Goal: Task Accomplishment & Management: Manage account settings

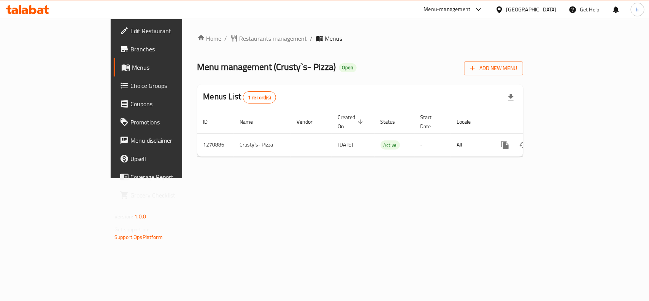
click at [544, 12] on div "[GEOGRAPHIC_DATA]" at bounding box center [531, 9] width 50 height 8
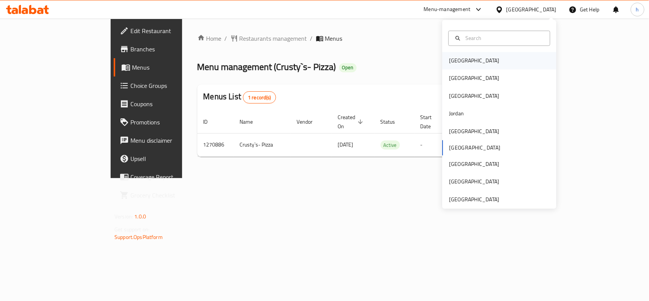
click at [453, 60] on div "[GEOGRAPHIC_DATA]" at bounding box center [474, 61] width 50 height 8
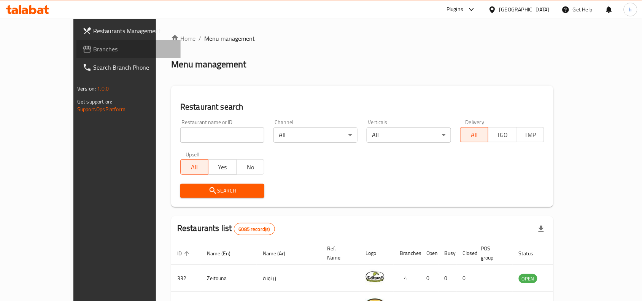
click at [93, 48] on span "Branches" at bounding box center [133, 48] width 81 height 9
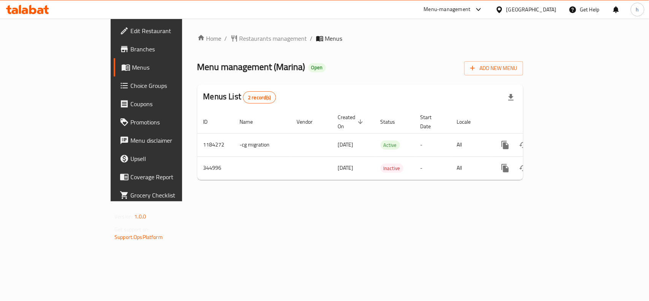
click at [350, 63] on div "Menu management ( Marina ) Open Add New Menu" at bounding box center [360, 66] width 326 height 17
click at [239, 37] on span "Restaurants management" at bounding box center [273, 38] width 68 height 9
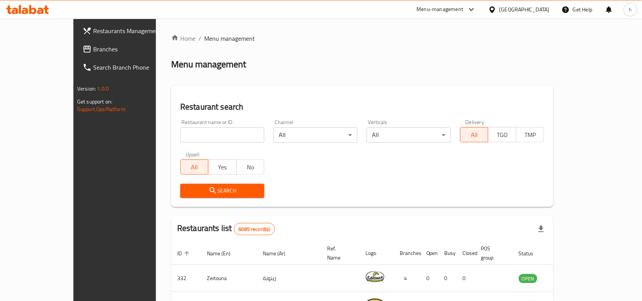
click at [93, 48] on span "Branches" at bounding box center [133, 48] width 81 height 9
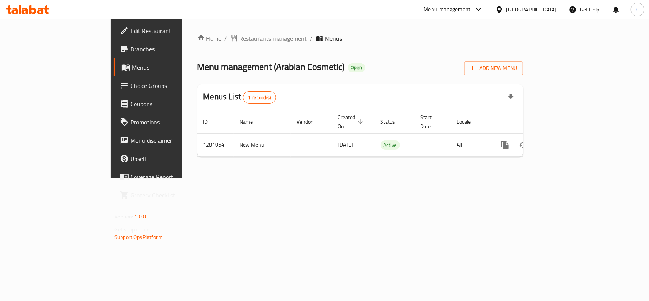
click at [550, 11] on div "[GEOGRAPHIC_DATA]" at bounding box center [531, 9] width 50 height 8
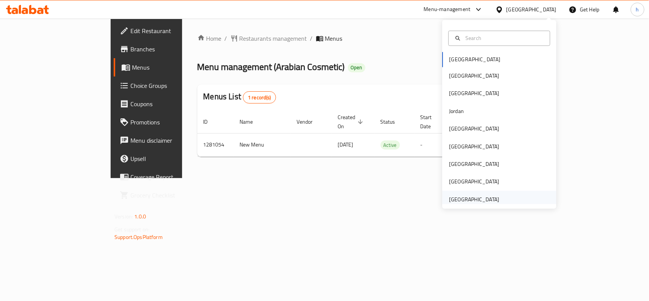
click at [476, 200] on div "[GEOGRAPHIC_DATA]" at bounding box center [474, 199] width 50 height 8
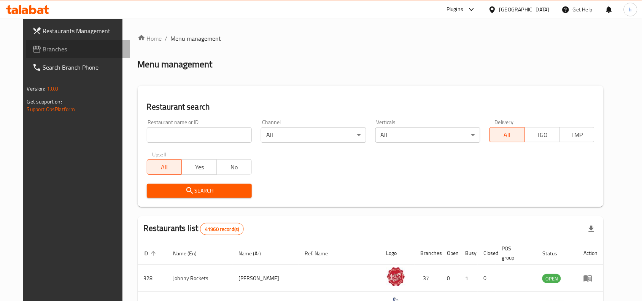
click at [60, 46] on span "Branches" at bounding box center [83, 48] width 81 height 9
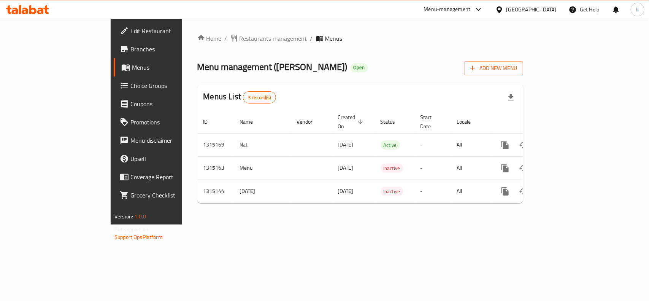
click at [182, 98] on div "Home / Restaurants management / Menus Menu management ( Salah Al Deen - Kaak ) …" at bounding box center [360, 122] width 356 height 206
click at [524, 8] on div "[GEOGRAPHIC_DATA]" at bounding box center [531, 9] width 50 height 8
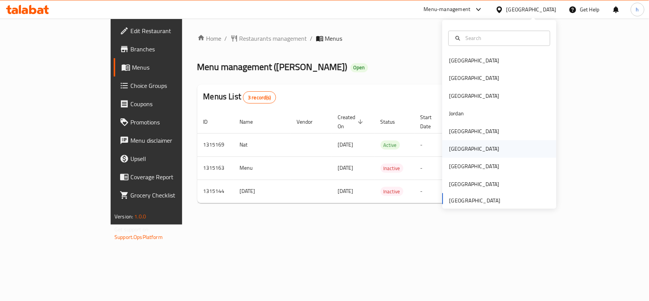
click at [454, 147] on div "[GEOGRAPHIC_DATA]" at bounding box center [474, 149] width 50 height 8
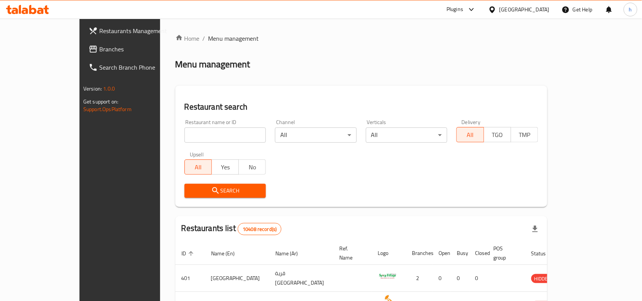
click at [99, 49] on span "Branches" at bounding box center [139, 48] width 81 height 9
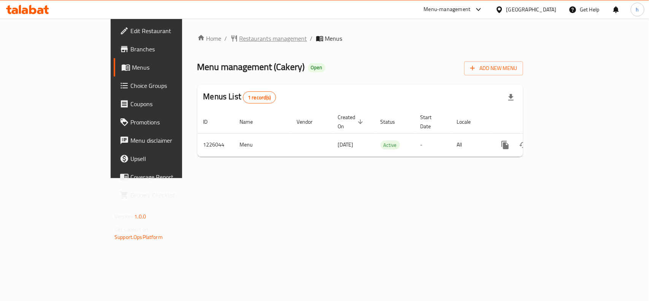
click at [239, 41] on span "Restaurants management" at bounding box center [273, 38] width 68 height 9
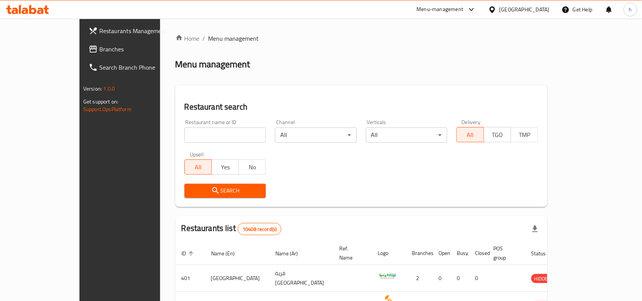
click at [540, 9] on div "[GEOGRAPHIC_DATA]" at bounding box center [524, 9] width 50 height 8
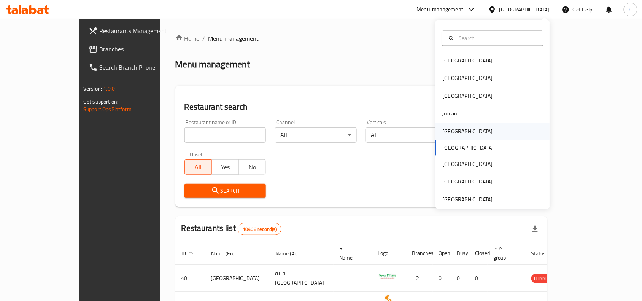
click at [446, 129] on div "[GEOGRAPHIC_DATA]" at bounding box center [467, 131] width 50 height 8
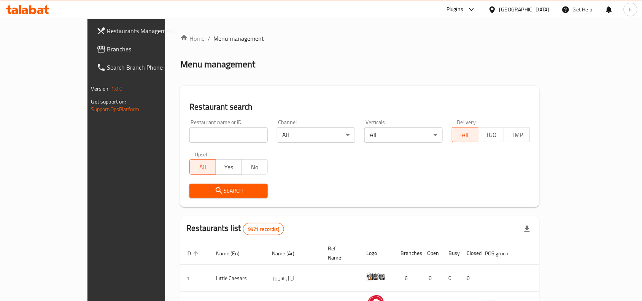
click at [107, 46] on span "Branches" at bounding box center [147, 48] width 81 height 9
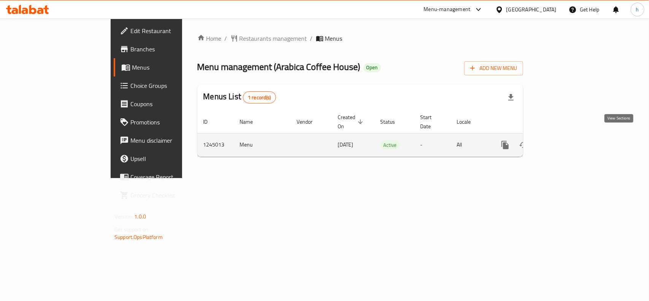
click at [564, 140] on icon "enhanced table" at bounding box center [559, 144] width 9 height 9
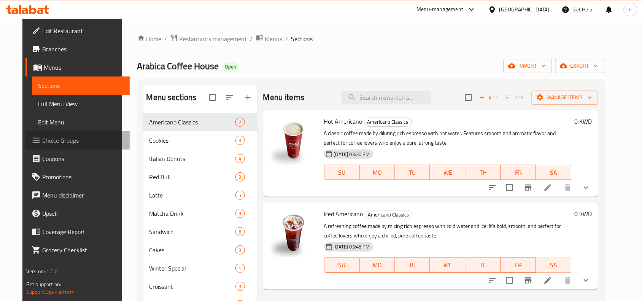
click at [53, 141] on span "Choice Groups" at bounding box center [82, 140] width 81 height 9
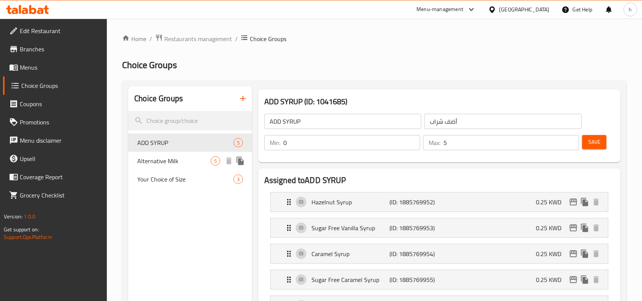
click at [168, 160] on span "Alternative Milk" at bounding box center [173, 160] width 73 height 9
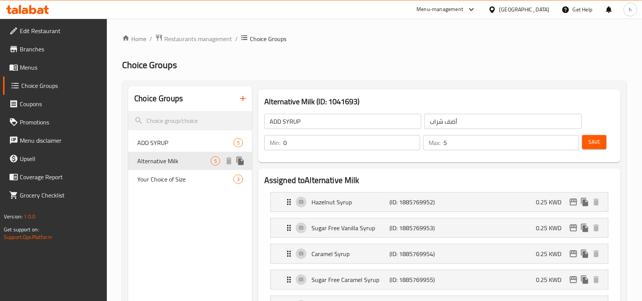
type input "Alternative Milk"
type input "حليب بديل"
type input "1"
click at [494, 11] on icon at bounding box center [491, 9] width 5 height 6
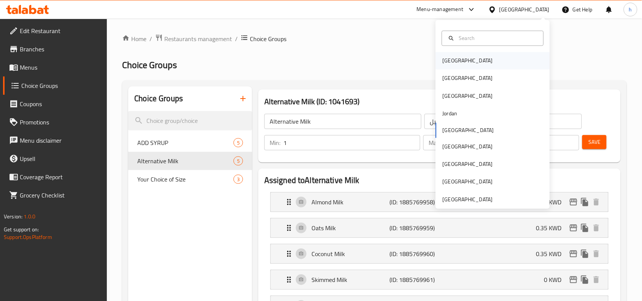
click at [451, 63] on div "[GEOGRAPHIC_DATA]" at bounding box center [467, 61] width 50 height 8
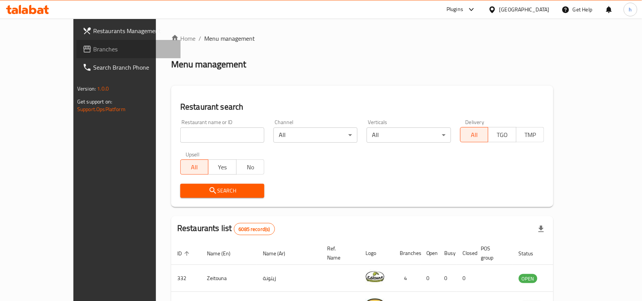
click at [76, 56] on link "Branches" at bounding box center [128, 49] width 104 height 18
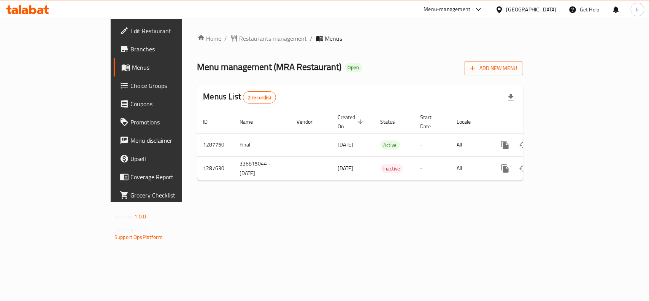
click at [506, 8] on div at bounding box center [500, 9] width 11 height 8
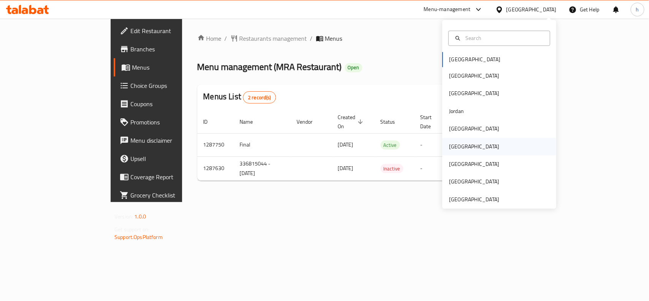
click at [449, 144] on div "[GEOGRAPHIC_DATA]" at bounding box center [474, 146] width 50 height 8
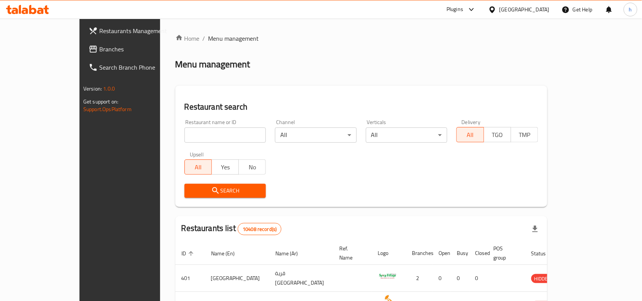
click at [99, 48] on span "Branches" at bounding box center [139, 48] width 81 height 9
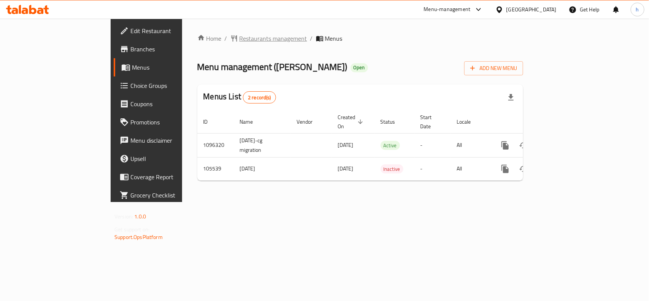
click at [239, 38] on span "Restaurants management" at bounding box center [273, 38] width 68 height 9
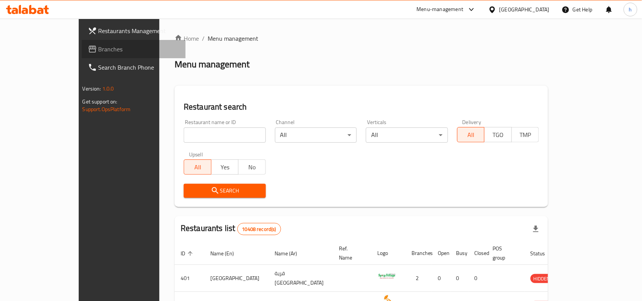
click at [98, 50] on span "Branches" at bounding box center [138, 48] width 81 height 9
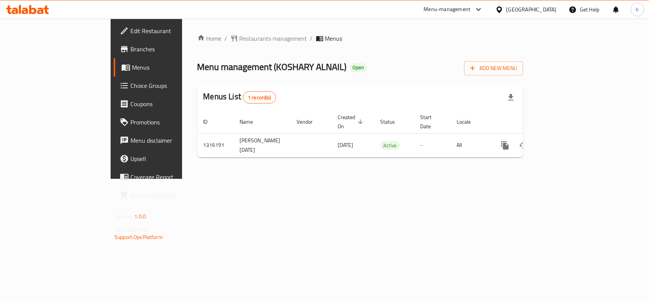
click at [553, 6] on div "[GEOGRAPHIC_DATA]" at bounding box center [531, 9] width 50 height 8
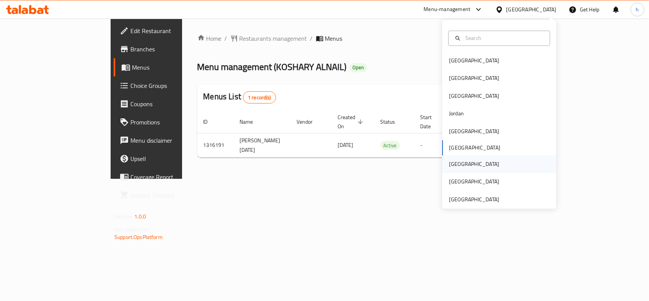
click at [452, 165] on div "[GEOGRAPHIC_DATA]" at bounding box center [474, 164] width 50 height 8
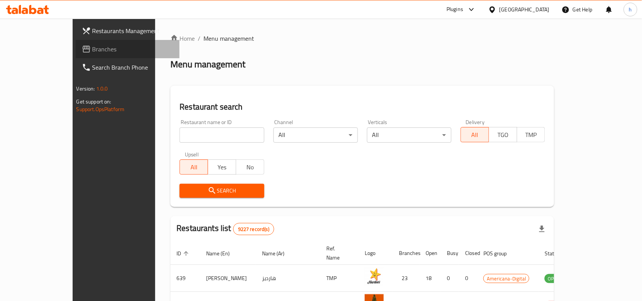
click at [76, 44] on link "Branches" at bounding box center [128, 49] width 104 height 18
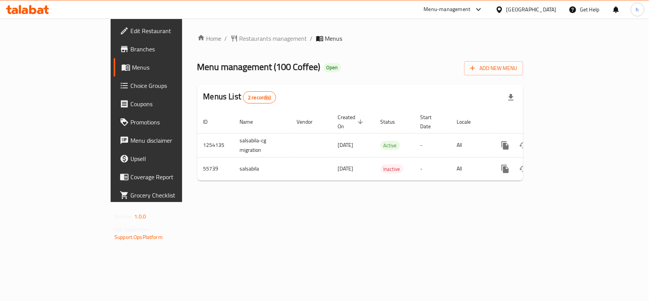
click at [547, 8] on div "[GEOGRAPHIC_DATA]" at bounding box center [531, 9] width 50 height 8
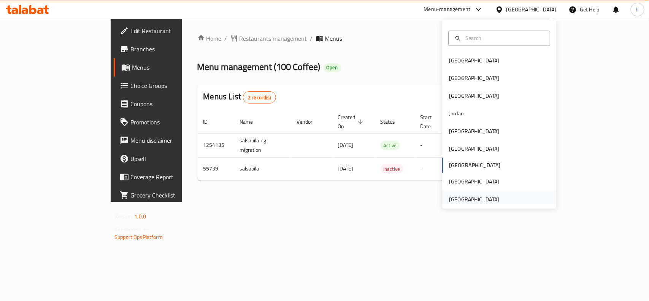
click at [475, 196] on div "[GEOGRAPHIC_DATA]" at bounding box center [474, 199] width 50 height 8
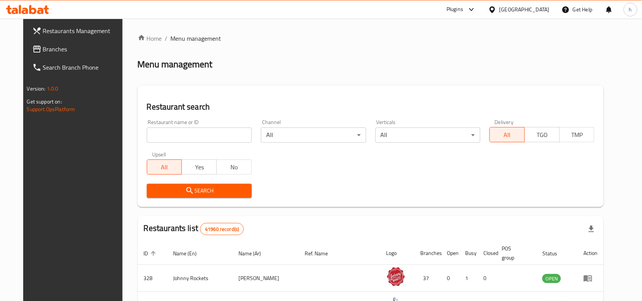
click at [49, 47] on span "Branches" at bounding box center [83, 48] width 81 height 9
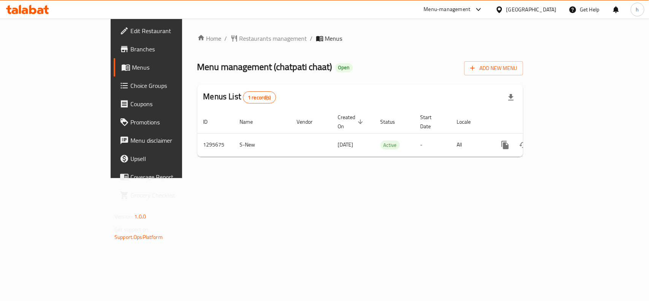
click at [544, 10] on div "[GEOGRAPHIC_DATA]" at bounding box center [531, 9] width 50 height 8
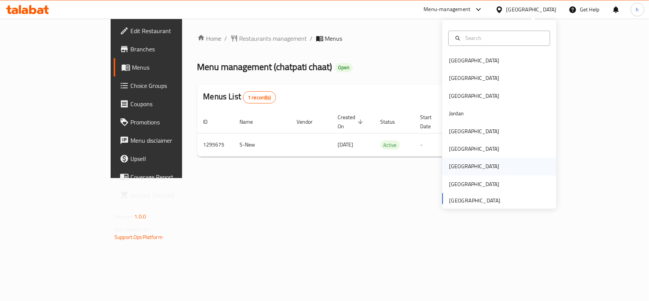
click at [455, 166] on div "[GEOGRAPHIC_DATA]" at bounding box center [474, 166] width 62 height 17
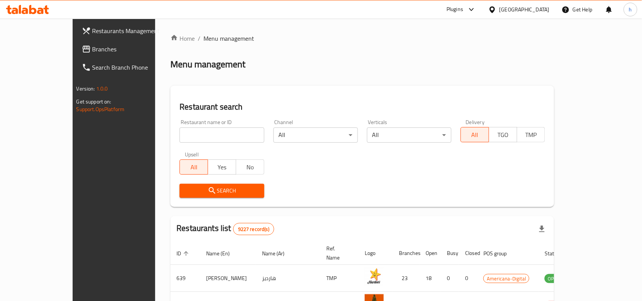
click at [92, 48] on span "Branches" at bounding box center [132, 48] width 81 height 9
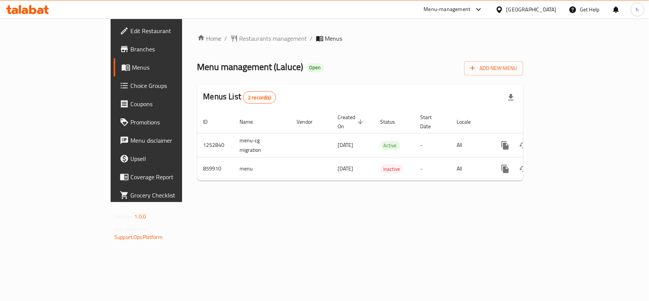
click at [548, 11] on div "[GEOGRAPHIC_DATA]" at bounding box center [531, 9] width 50 height 8
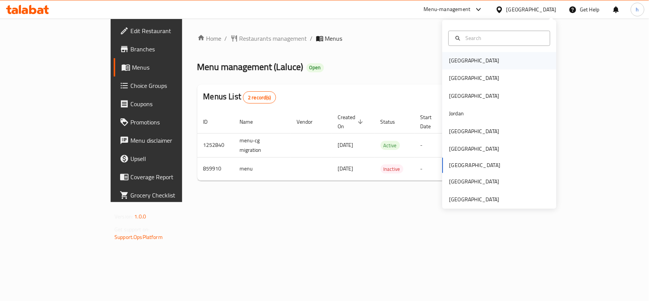
click at [459, 57] on div "[GEOGRAPHIC_DATA]" at bounding box center [474, 61] width 50 height 8
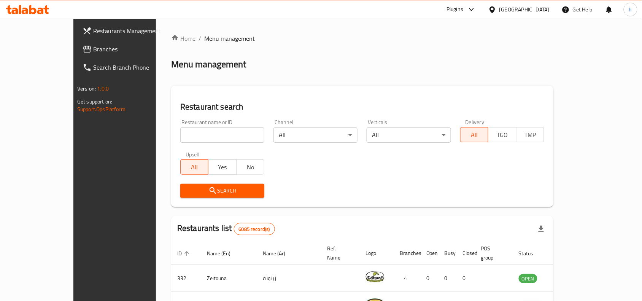
click at [93, 48] on span "Branches" at bounding box center [133, 48] width 81 height 9
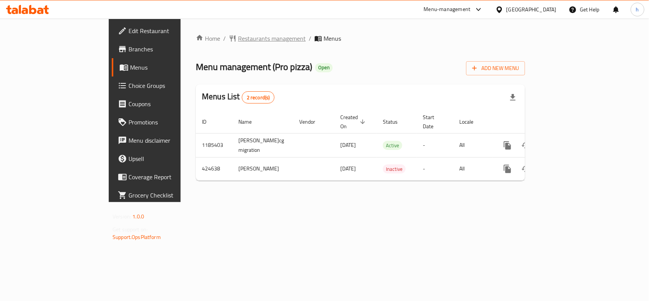
click at [238, 38] on span "Restaurants management" at bounding box center [272, 38] width 68 height 9
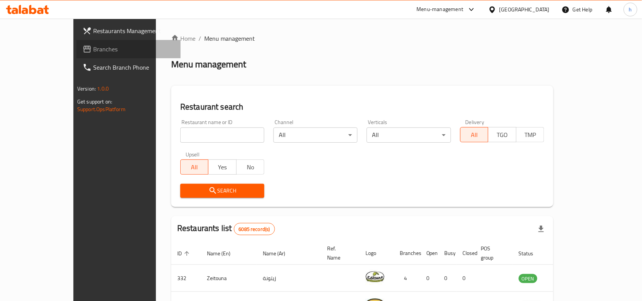
click at [93, 51] on span "Branches" at bounding box center [133, 48] width 81 height 9
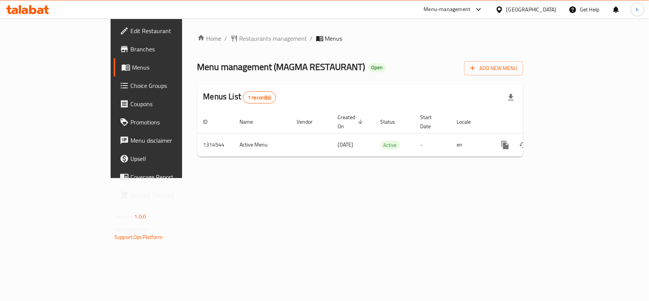
click at [540, 9] on div "[GEOGRAPHIC_DATA]" at bounding box center [531, 9] width 50 height 8
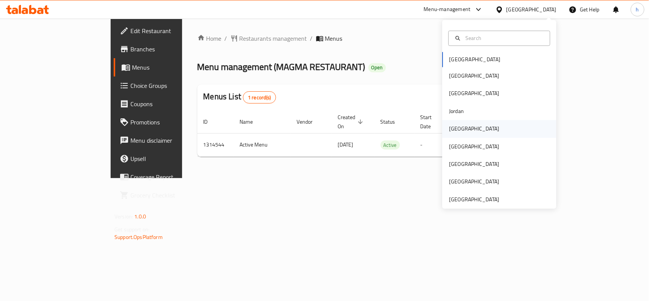
click at [457, 128] on div "[GEOGRAPHIC_DATA]" at bounding box center [474, 129] width 50 height 8
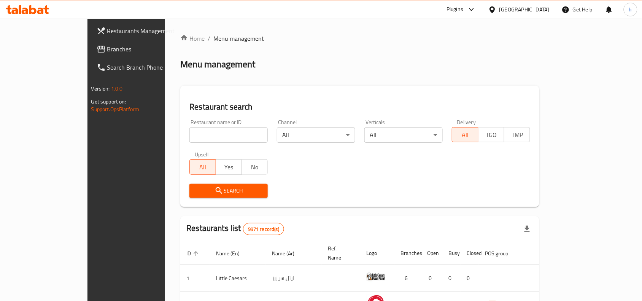
click at [107, 49] on span "Branches" at bounding box center [147, 48] width 81 height 9
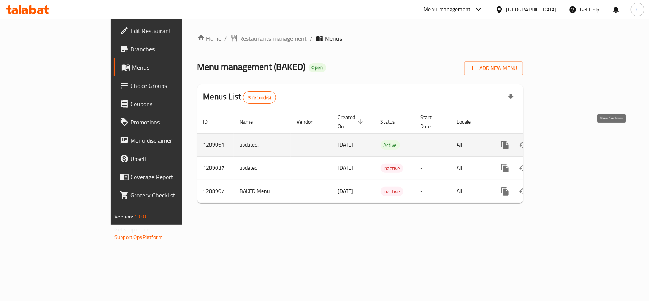
click at [563, 141] on icon "enhanced table" at bounding box center [559, 144] width 7 height 7
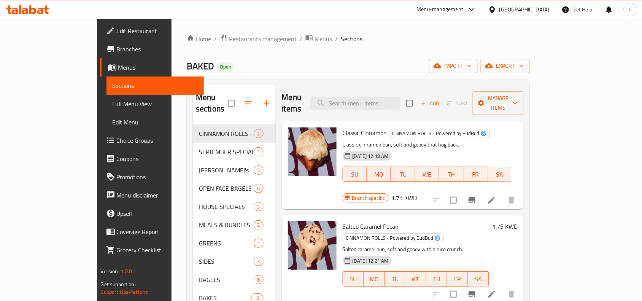
click at [117, 139] on span "Choice Groups" at bounding box center [157, 140] width 81 height 9
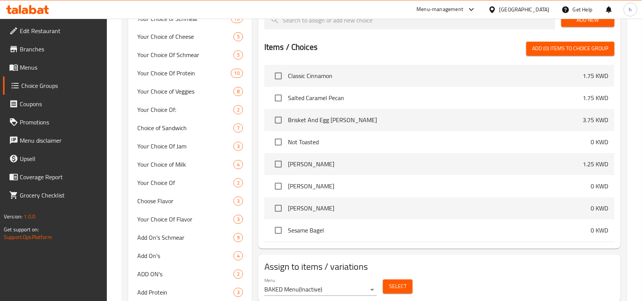
scroll to position [1112, 0]
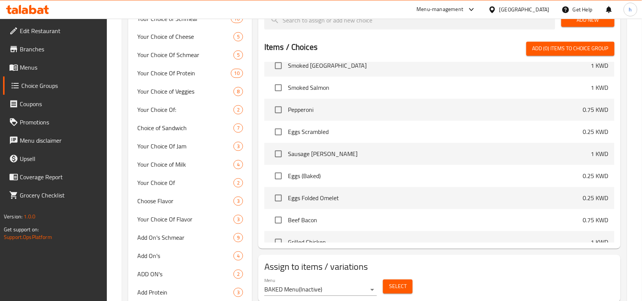
click at [123, 139] on div "Choice Groups Sandwich 8 Your Choice of Bread 9 Your Choice Of Sandwich 2 3 ADD…" at bounding box center [374, 33] width 504 height 701
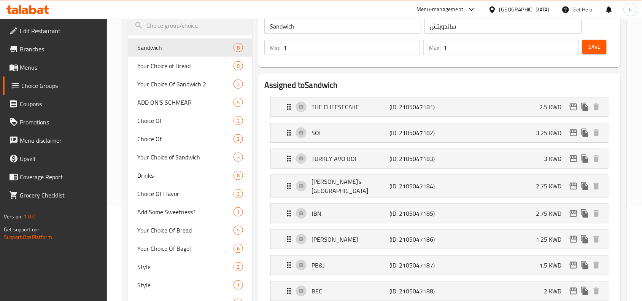
scroll to position [0, 0]
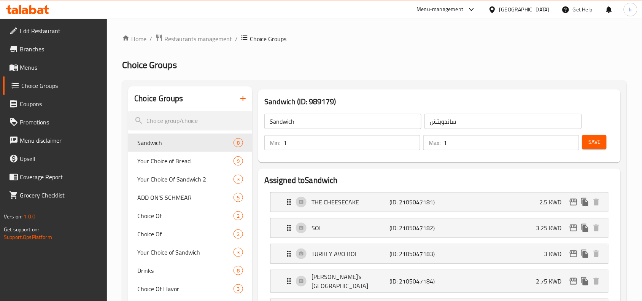
click at [245, 70] on h2 "Choice Groups" at bounding box center [374, 65] width 504 height 12
click at [189, 215] on span "Choice Of" at bounding box center [173, 215] width 73 height 9
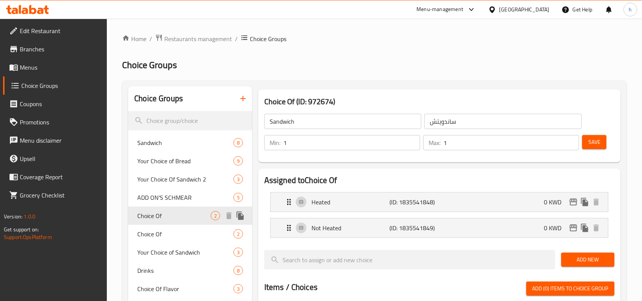
type input "Choice Of"
type input "اختيار من"
click at [165, 234] on span "Choice Of" at bounding box center [173, 233] width 73 height 9
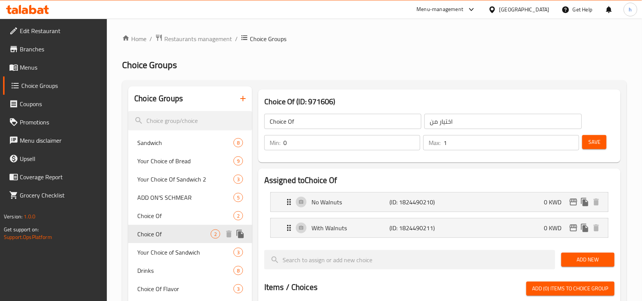
type input "1"
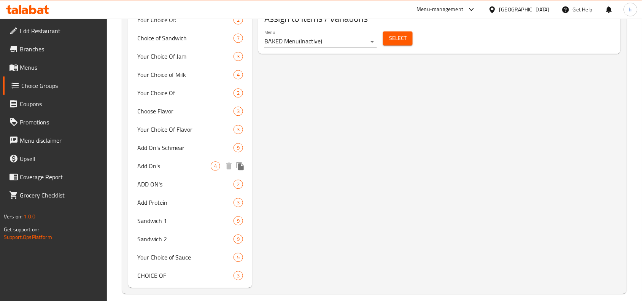
scroll to position [494, 0]
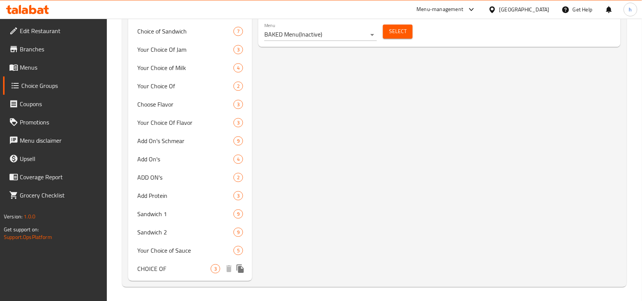
click at [173, 271] on span "CHOICE OF" at bounding box center [173, 268] width 73 height 9
type input "CHOICE OF"
type input "اختيار"
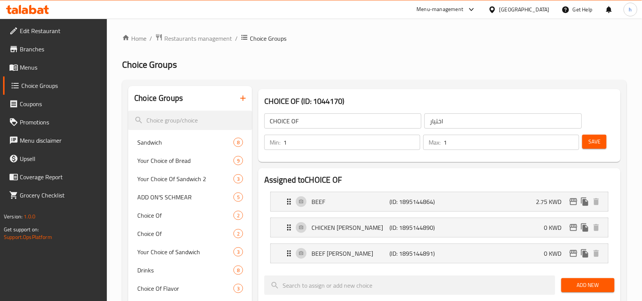
scroll to position [0, 0]
click at [288, 203] on icon "Expand" at bounding box center [288, 201] width 9 height 9
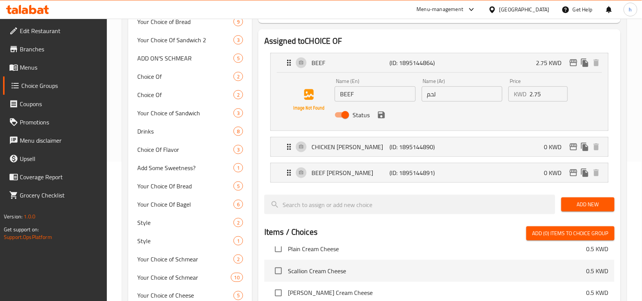
scroll to position [143, 0]
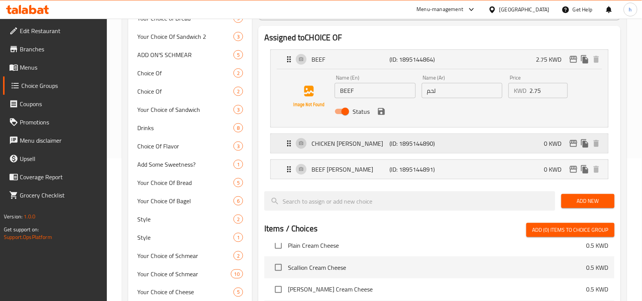
click at [290, 145] on icon "Expand" at bounding box center [289, 143] width 4 height 6
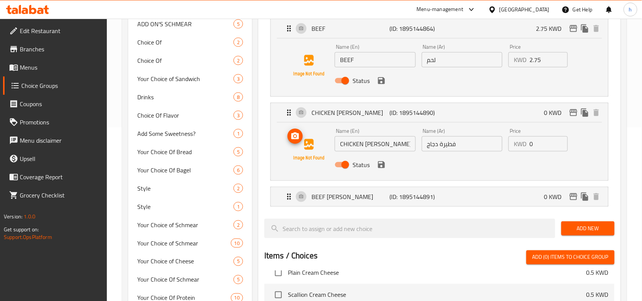
scroll to position [190, 0]
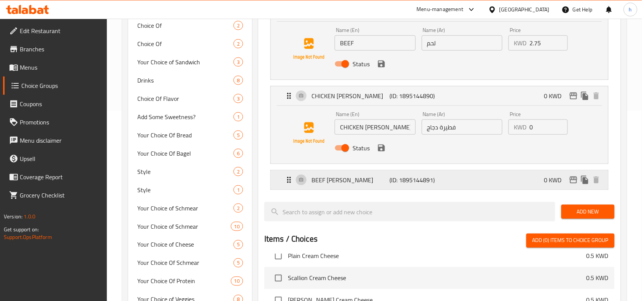
click at [288, 177] on icon "Expand" at bounding box center [288, 179] width 9 height 9
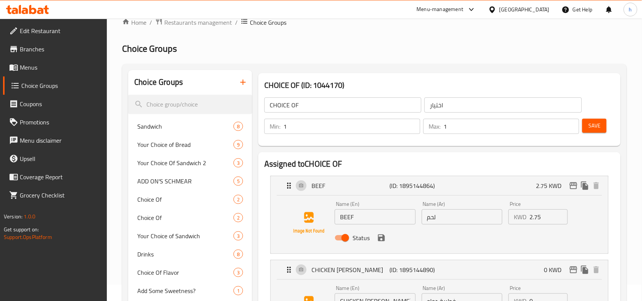
scroll to position [0, 0]
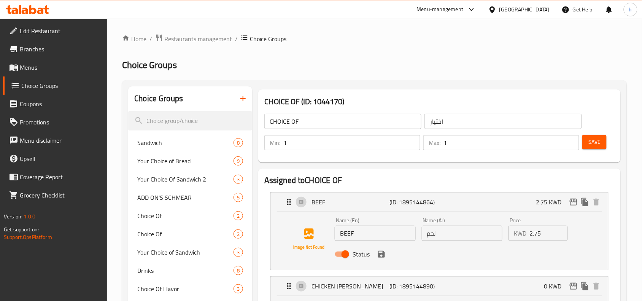
click at [204, 39] on span "Restaurants management" at bounding box center [198, 38] width 68 height 9
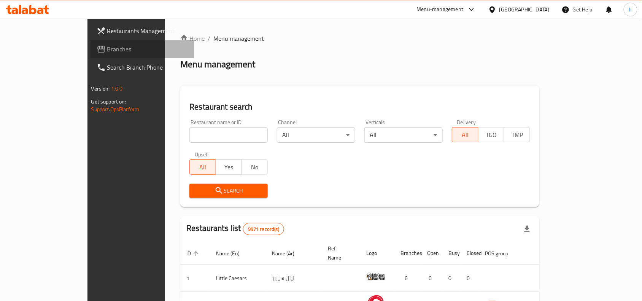
click at [107, 50] on span "Branches" at bounding box center [147, 48] width 81 height 9
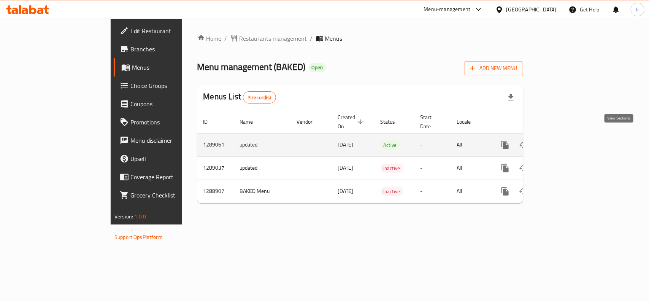
click at [563, 141] on icon "enhanced table" at bounding box center [559, 144] width 7 height 7
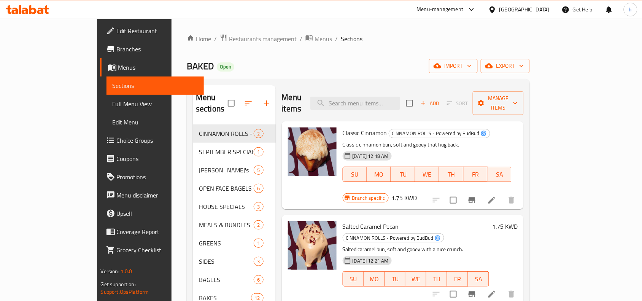
click at [117, 141] on span "Choice Groups" at bounding box center [157, 140] width 81 height 9
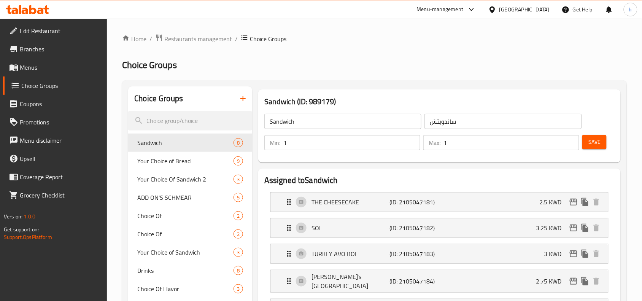
scroll to position [483, 0]
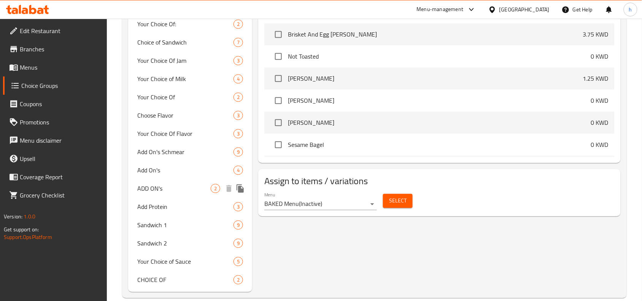
click at [176, 186] on span "ADD ON's" at bounding box center [173, 188] width 73 height 9
type input "ADD ON's"
type input "إضافات"
type input "0"
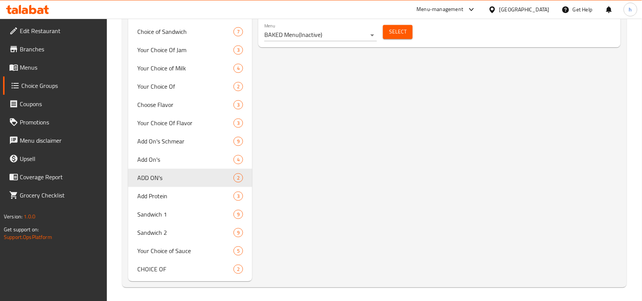
scroll to position [494, 0]
click at [190, 160] on span "Add On's" at bounding box center [173, 158] width 73 height 9
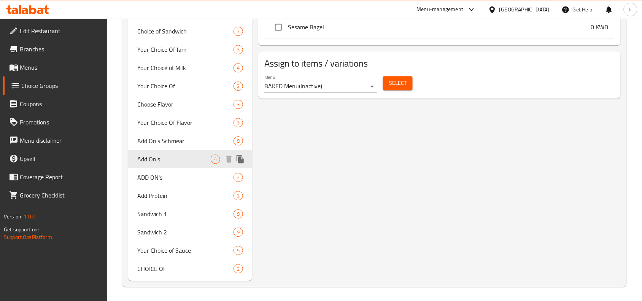
type input "Add On's"
type input "2"
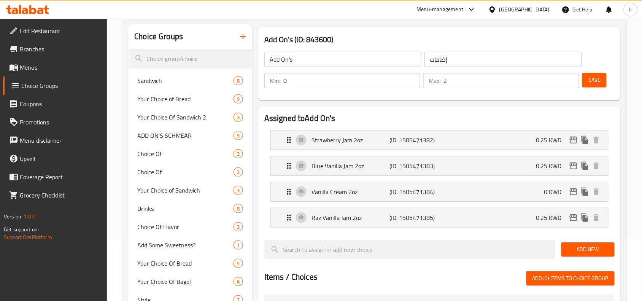
scroll to position [0, 0]
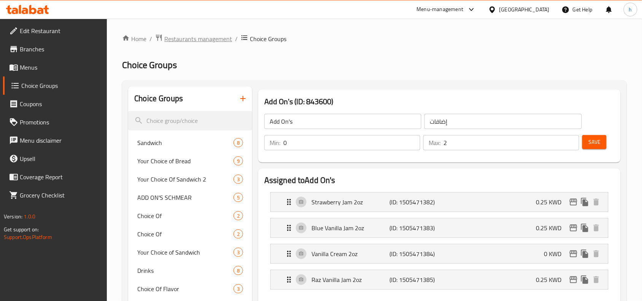
click at [200, 34] on span "Restaurants management" at bounding box center [198, 38] width 68 height 9
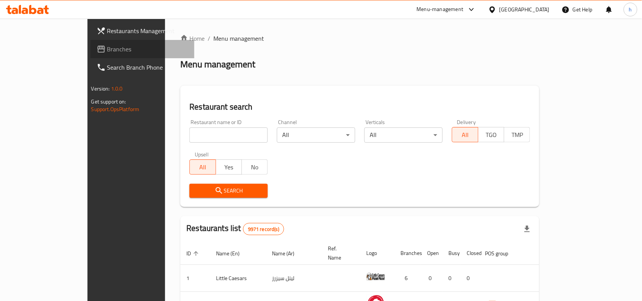
click at [107, 52] on span "Branches" at bounding box center [147, 48] width 81 height 9
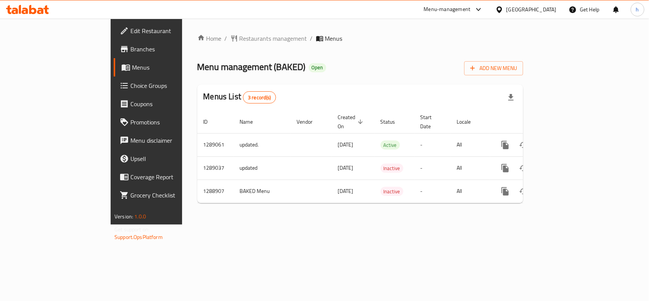
click at [547, 8] on div "[GEOGRAPHIC_DATA]" at bounding box center [531, 9] width 50 height 8
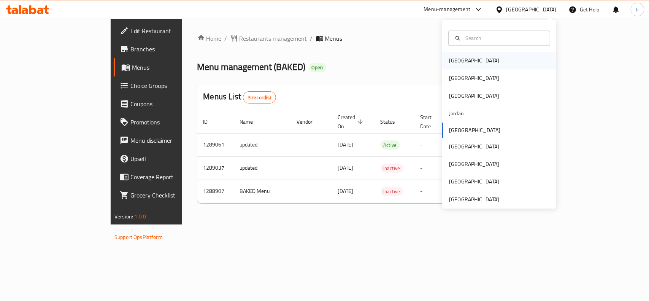
click at [464, 63] on div "Bahrain" at bounding box center [474, 60] width 62 height 17
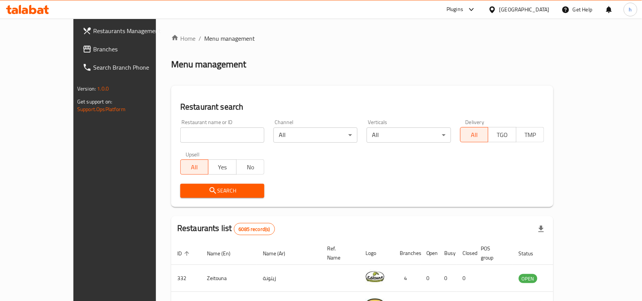
click at [93, 51] on span "Branches" at bounding box center [133, 48] width 81 height 9
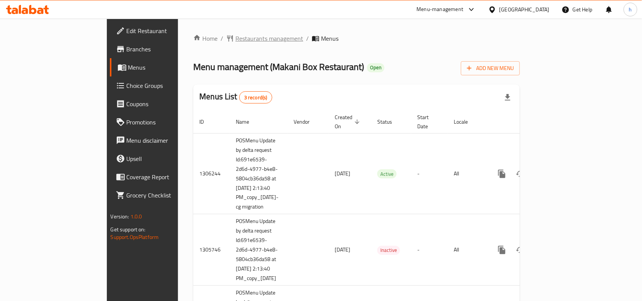
click at [235, 36] on span "Restaurants management" at bounding box center [269, 38] width 68 height 9
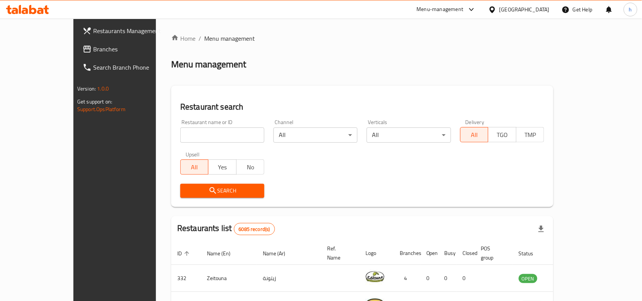
click at [203, 132] on input "search" at bounding box center [222, 134] width 84 height 15
paste input "627203"
type input "627203"
click button "Search" at bounding box center [222, 191] width 84 height 14
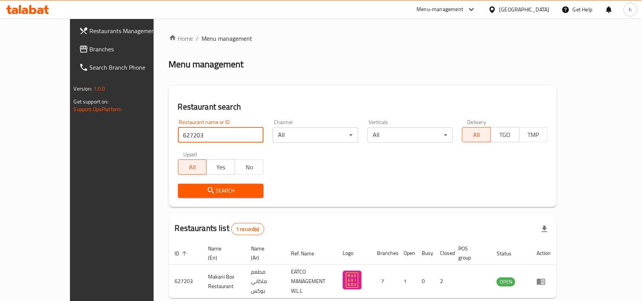
click at [90, 49] on span "Branches" at bounding box center [130, 48] width 81 height 9
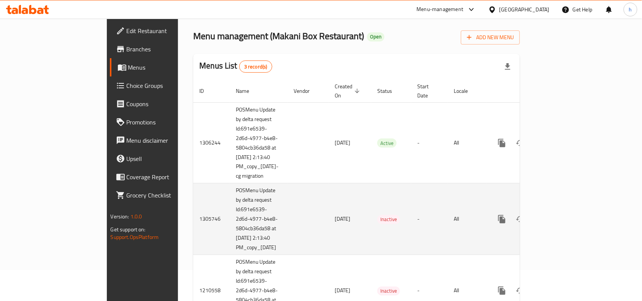
scroll to position [60, 0]
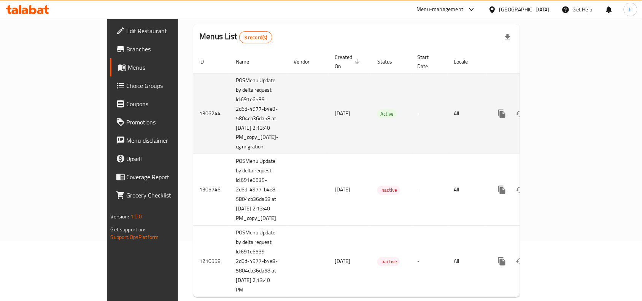
click at [561, 109] on icon "enhanced table" at bounding box center [556, 113] width 9 height 9
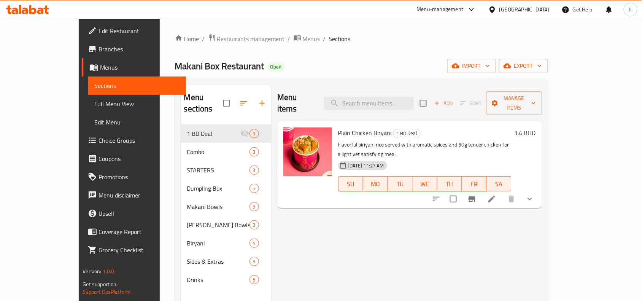
click at [98, 140] on span "Choice Groups" at bounding box center [138, 140] width 81 height 9
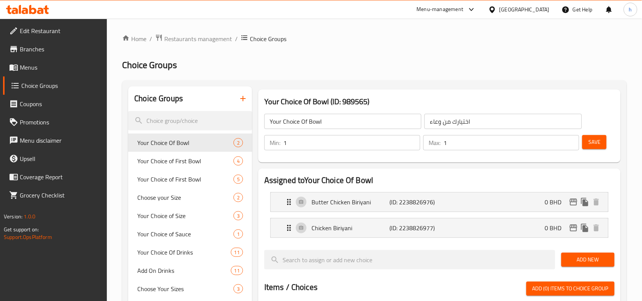
click at [286, 64] on div at bounding box center [321, 150] width 642 height 301
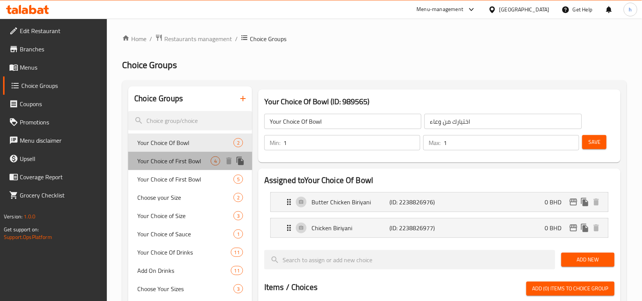
click at [173, 158] on span "Your Choice of First Bowl" at bounding box center [173, 160] width 73 height 9
type input "Your Choice of First Bowl"
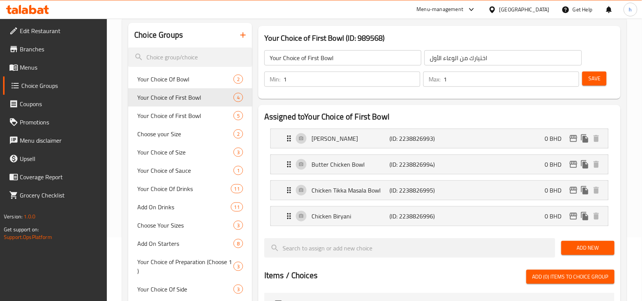
scroll to position [48, 0]
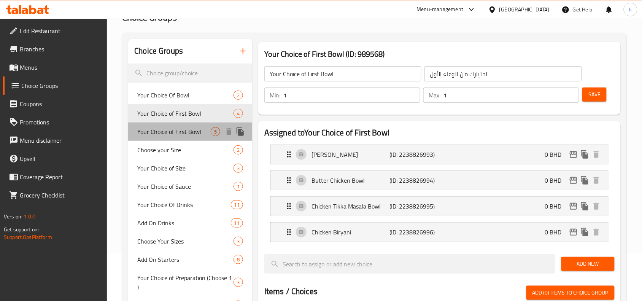
click at [164, 134] on span "Your Choice of First Bowl" at bounding box center [173, 131] width 73 height 9
type input "اختيارك من الجاط الأول"
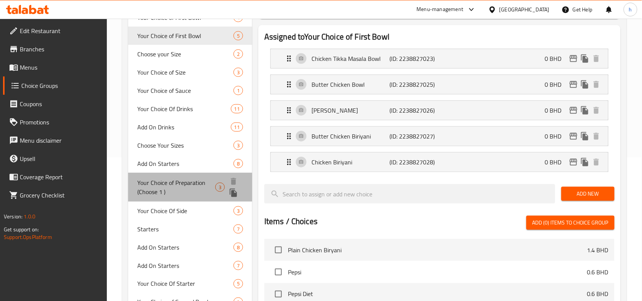
click at [179, 182] on span "Your Choice of Preparation (Choose 1 )" at bounding box center [176, 187] width 78 height 18
type input "Your Choice of Preparation (Choose 1 )"
type input "اختيارك للتحضير (اختر 1)"
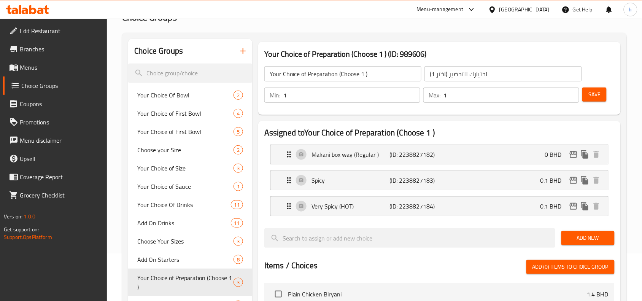
scroll to position [365, 0]
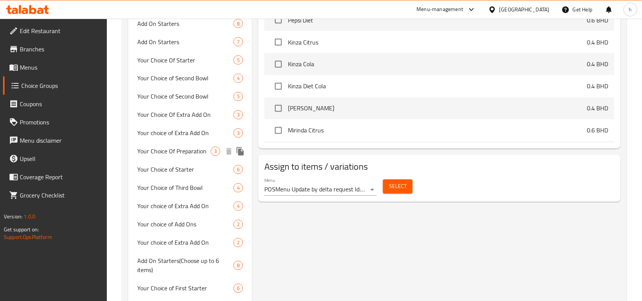
click at [198, 151] on span "Your Choice Of Preparation" at bounding box center [173, 151] width 73 height 9
type input "Your Choice Of Preparation"
type input "اختيارك من التحضير"
type input "0"
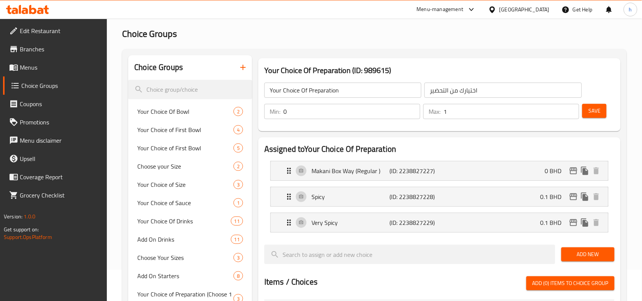
scroll to position [48, 0]
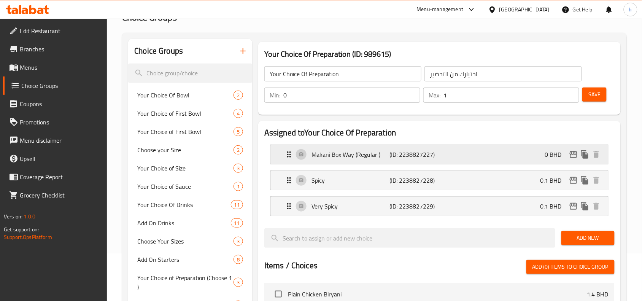
click at [290, 154] on icon "Expand" at bounding box center [289, 154] width 4 height 6
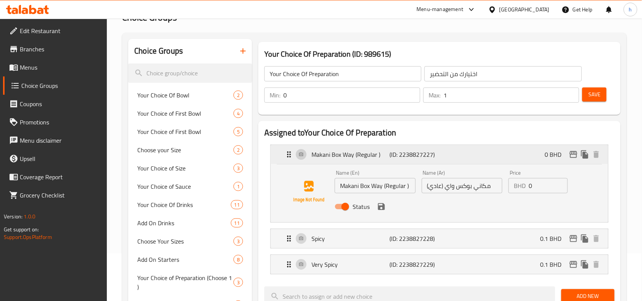
click at [290, 154] on icon "Expand" at bounding box center [289, 154] width 4 height 6
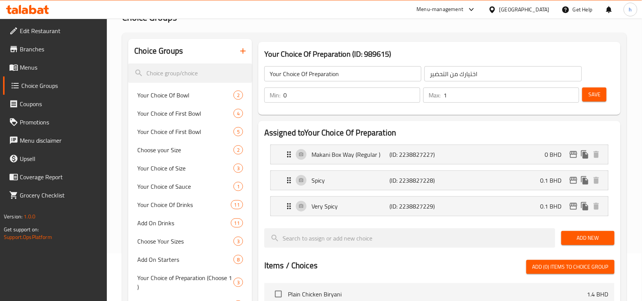
click at [543, 12] on div "[GEOGRAPHIC_DATA]" at bounding box center [524, 9] width 50 height 8
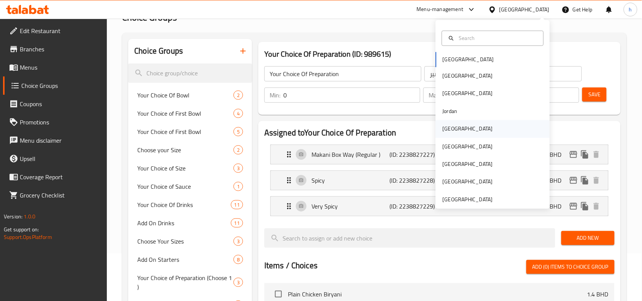
click at [455, 129] on div "Kuwait" at bounding box center [467, 128] width 62 height 17
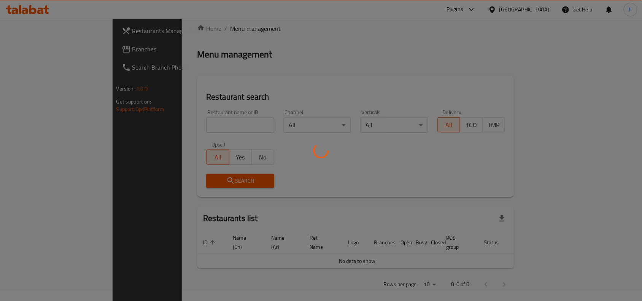
scroll to position [48, 0]
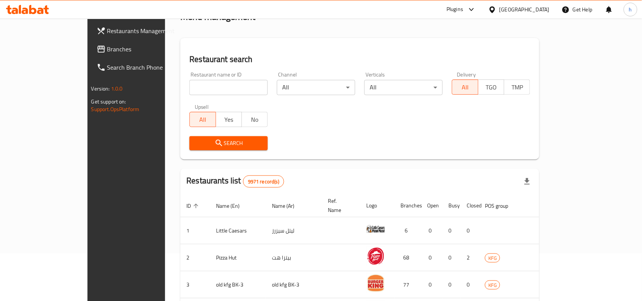
click at [107, 49] on span "Branches" at bounding box center [147, 48] width 81 height 9
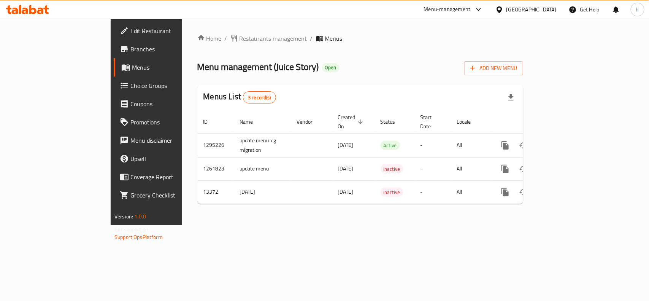
click at [130, 84] on span "Choice Groups" at bounding box center [171, 85] width 82 height 9
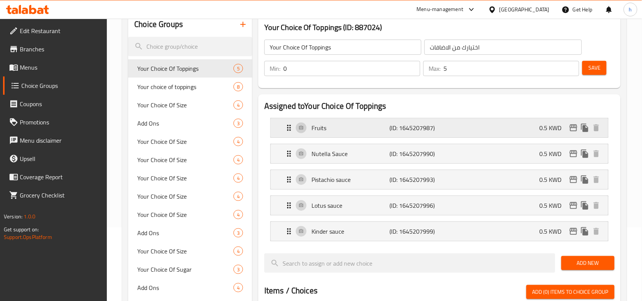
scroll to position [143, 0]
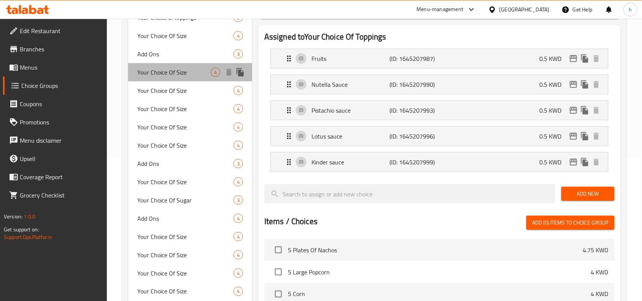
click at [182, 75] on span "Your Choice Of Size" at bounding box center [173, 72] width 73 height 9
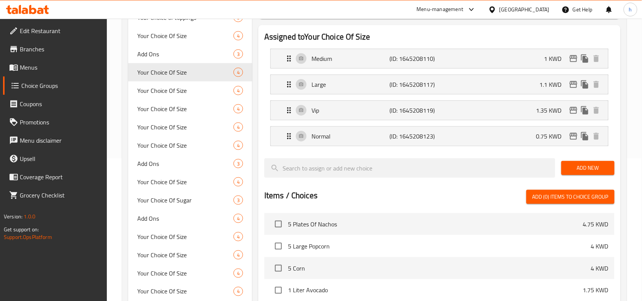
type input "Your Choice Of Size"
type input "اختيارك من الحجم"
type input "1"
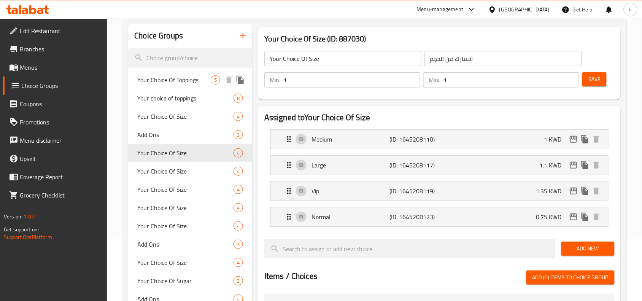
scroll to position [95, 0]
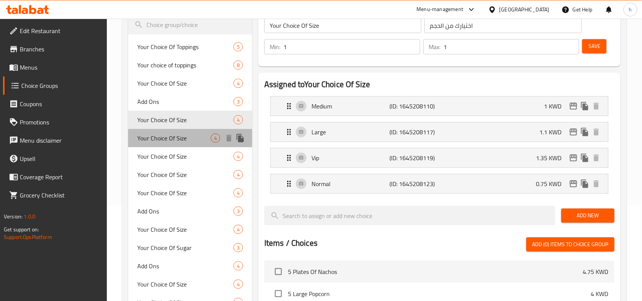
click at [171, 138] on span "Your Choice Of Size" at bounding box center [173, 137] width 73 height 9
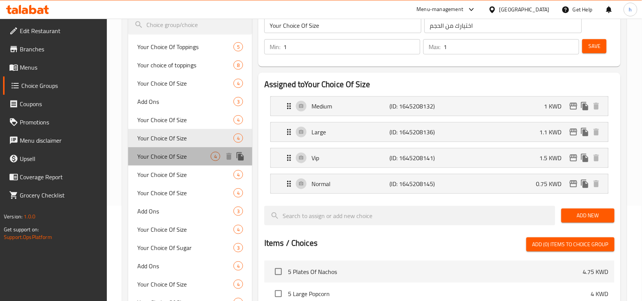
click at [170, 157] on span "Your Choice Of Size" at bounding box center [173, 156] width 73 height 9
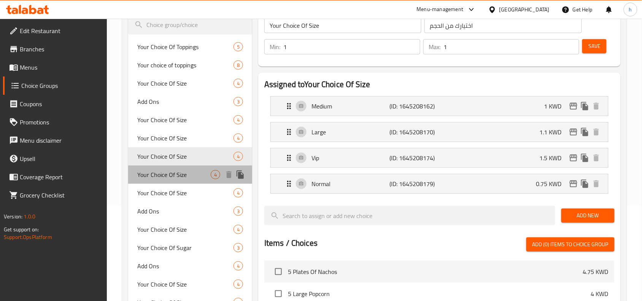
click at [170, 173] on span "Your Choice Of Size" at bounding box center [173, 174] width 73 height 9
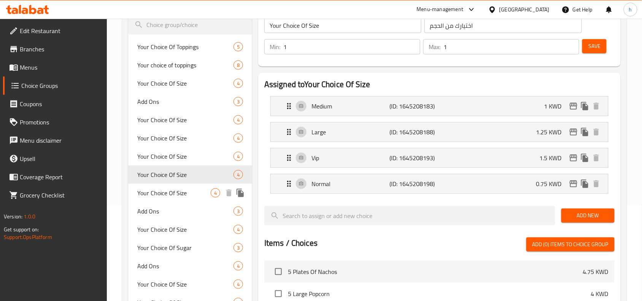
click at [165, 192] on span "Your Choice Of Size" at bounding box center [173, 192] width 73 height 9
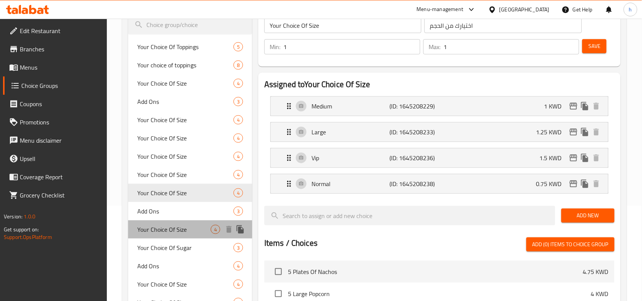
click at [170, 228] on span "Your Choice Of Size" at bounding box center [173, 229] width 73 height 9
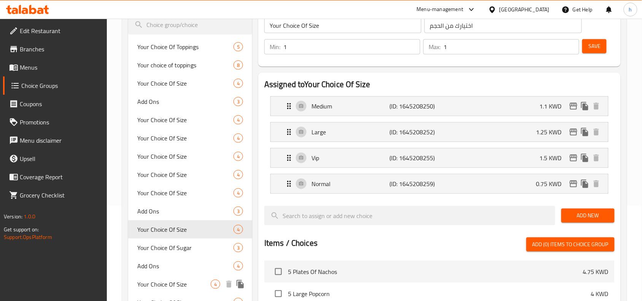
click at [171, 279] on span "Your Choice Of Size" at bounding box center [173, 283] width 73 height 9
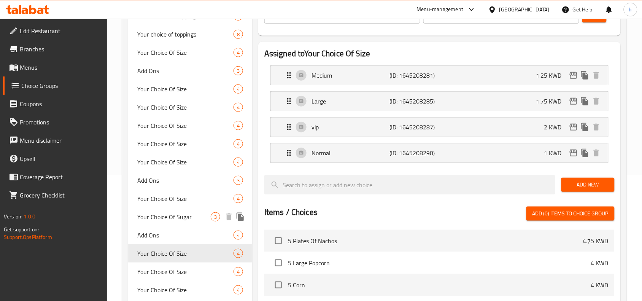
scroll to position [143, 0]
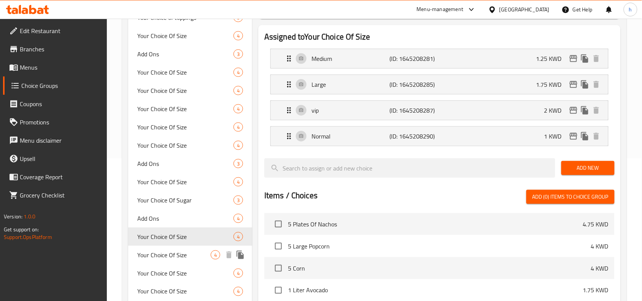
click at [177, 253] on span "Your Choice Of Size" at bounding box center [173, 254] width 73 height 9
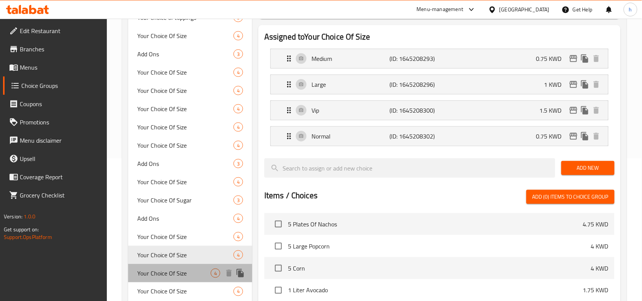
click at [176, 269] on span "Your Choice Of Size" at bounding box center [173, 272] width 73 height 9
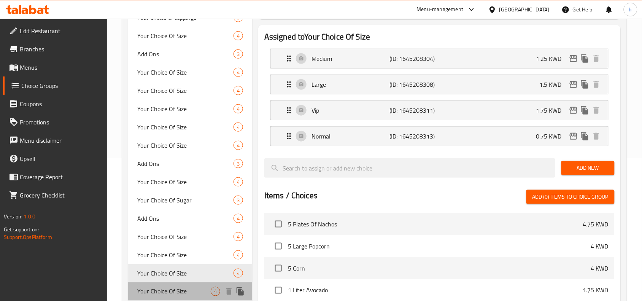
click at [172, 293] on span "Your Choice Of Size" at bounding box center [173, 291] width 73 height 9
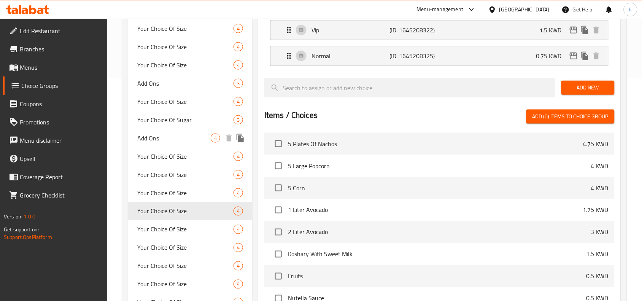
scroll to position [238, 0]
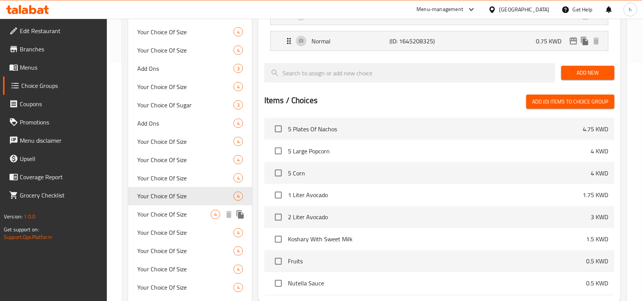
click at [177, 214] on span "Your Choice Of Size" at bounding box center [173, 214] width 73 height 9
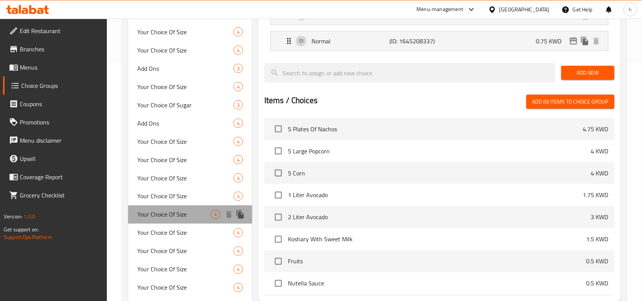
click at [177, 214] on span "Your Choice Of Size" at bounding box center [173, 214] width 73 height 9
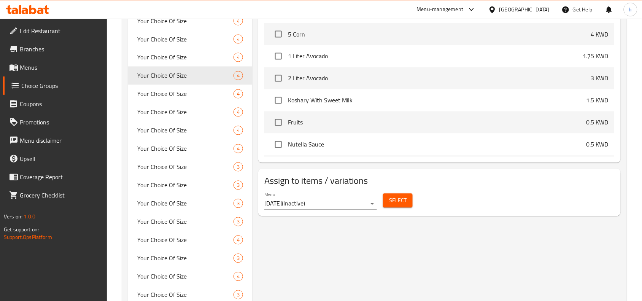
scroll to position [380, 0]
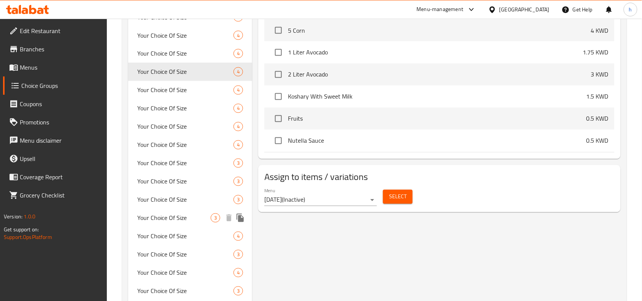
click at [181, 221] on span "Your Choice Of Size" at bounding box center [173, 217] width 73 height 9
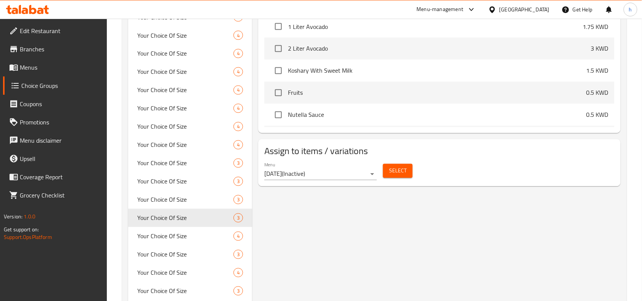
click at [499, 10] on div at bounding box center [493, 9] width 11 height 8
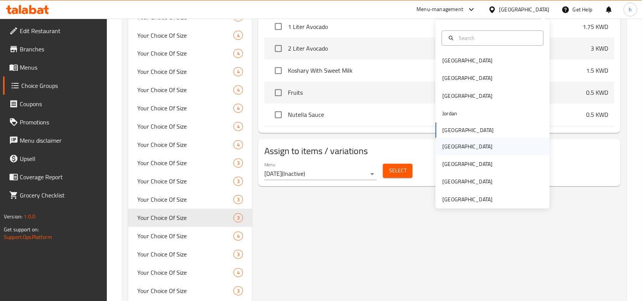
click at [445, 143] on div "[GEOGRAPHIC_DATA]" at bounding box center [467, 146] width 50 height 8
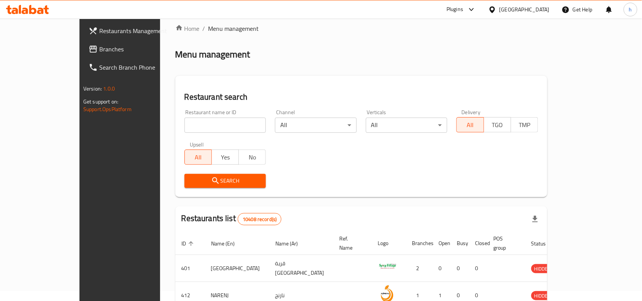
scroll to position [265, 0]
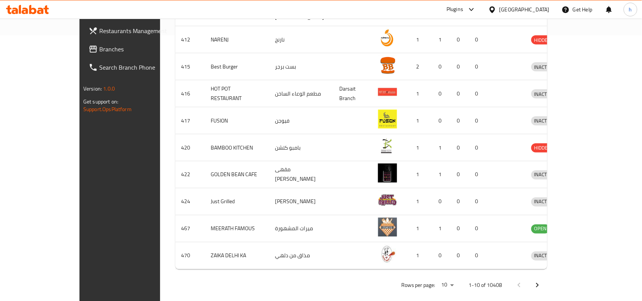
click at [99, 45] on span "Branches" at bounding box center [139, 48] width 81 height 9
